Goal: Information Seeking & Learning: Learn about a topic

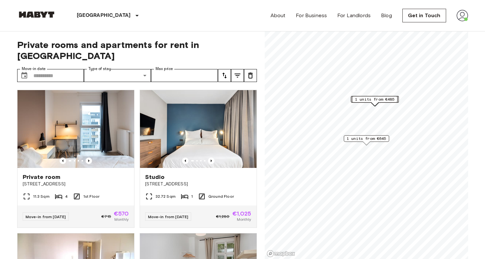
click at [463, 17] on img at bounding box center [463, 16] width 12 height 12
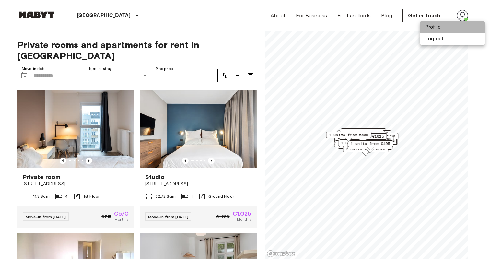
click at [454, 23] on li "Profile" at bounding box center [452, 27] width 65 height 12
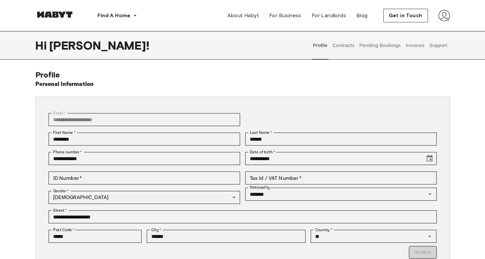
click at [348, 47] on button "Contracts" at bounding box center [344, 45] width 24 height 29
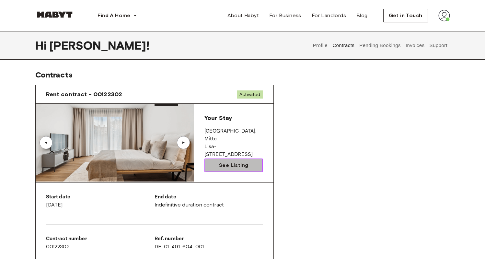
click at [225, 159] on link "See Listing" at bounding box center [233, 165] width 59 height 14
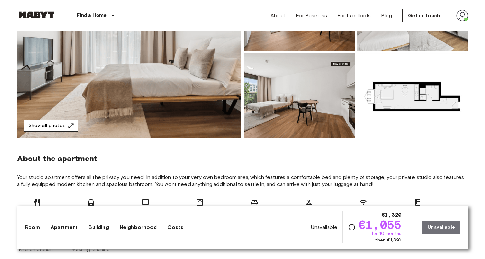
click at [56, 124] on button "Show all photos" at bounding box center [51, 126] width 54 height 12
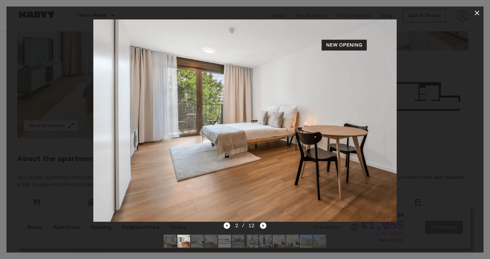
click at [466, 22] on div at bounding box center [244, 120] width 477 height 202
click at [313, 241] on div at bounding box center [244, 240] width 173 height 23
click at [310, 242] on img at bounding box center [306, 241] width 13 height 13
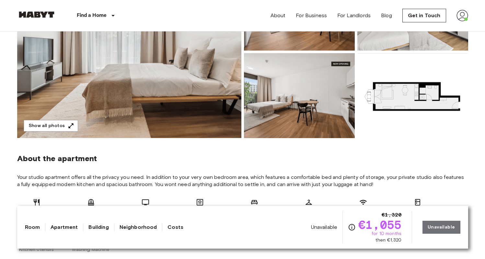
click at [268, 104] on img at bounding box center [299, 95] width 111 height 85
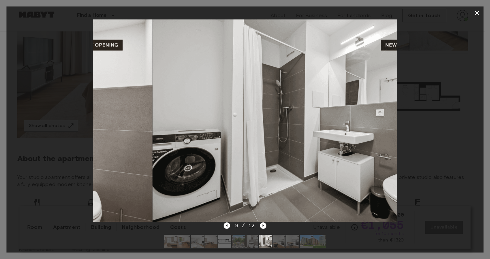
click at [317, 243] on img at bounding box center [319, 241] width 13 height 13
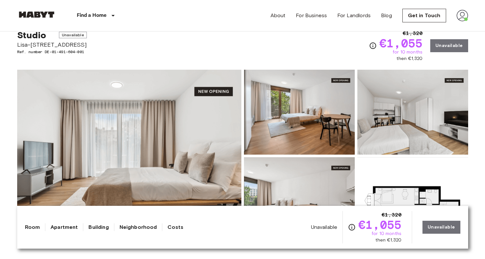
scroll to position [58, 0]
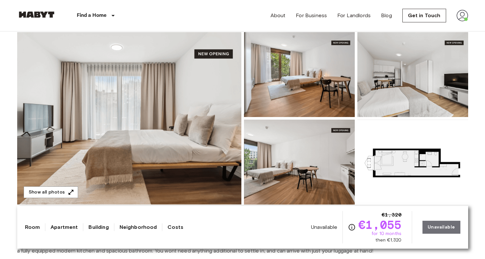
click at [115, 118] on img at bounding box center [129, 118] width 224 height 172
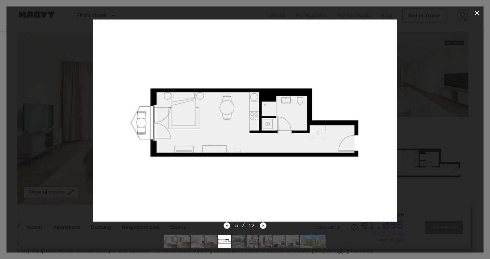
click at [288, 153] on img at bounding box center [244, 120] width 303 height 202
click at [429, 115] on div at bounding box center [244, 120] width 477 height 202
click at [475, 14] on icon "button" at bounding box center [477, 13] width 5 height 5
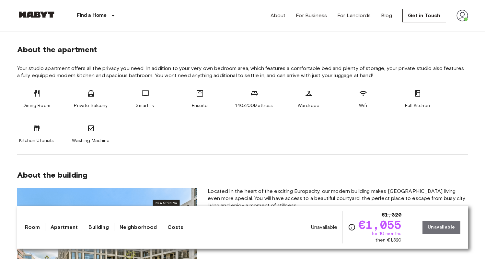
scroll to position [232, 0]
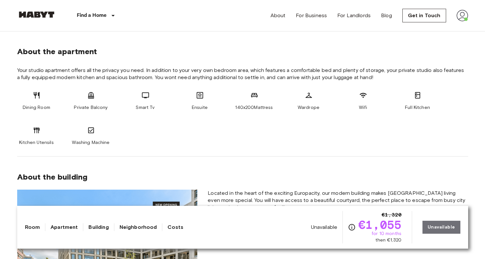
click at [255, 108] on span "140x200Mattress" at bounding box center [254, 107] width 38 height 6
click at [259, 138] on div "Dining Room Private Balcony Smart Tv Ensuite 140x200Mattress Wardrope Wifi Full…" at bounding box center [242, 118] width 451 height 54
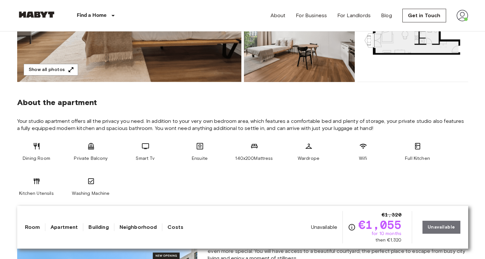
scroll to position [178, 0]
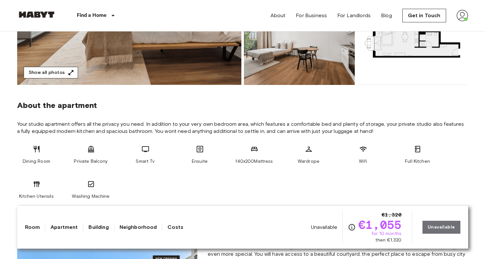
click at [62, 72] on button "Show all photos" at bounding box center [51, 73] width 54 height 12
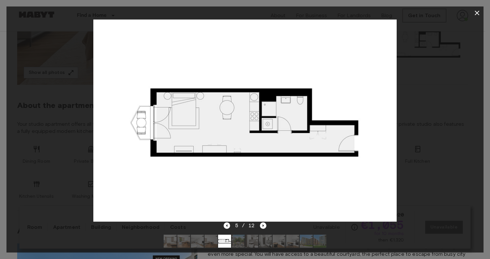
click at [453, 64] on div at bounding box center [244, 120] width 477 height 202
click at [475, 12] on icon "button" at bounding box center [477, 13] width 8 height 8
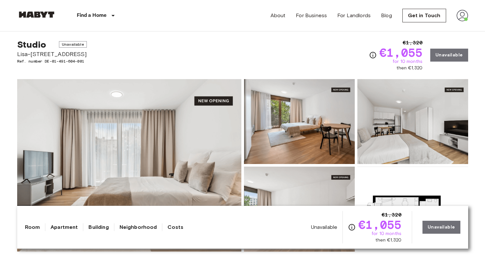
scroll to position [0, 0]
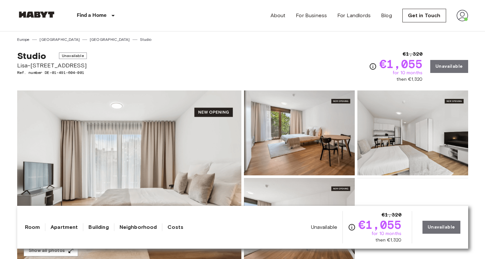
click at [322, 62] on div "Studio Unavailable Lisa-Fittko-Straße 13 Ref. number DE-01-491-604-001 €1,320 €…" at bounding box center [242, 62] width 451 height 40
